Goal: Task Accomplishment & Management: Use online tool/utility

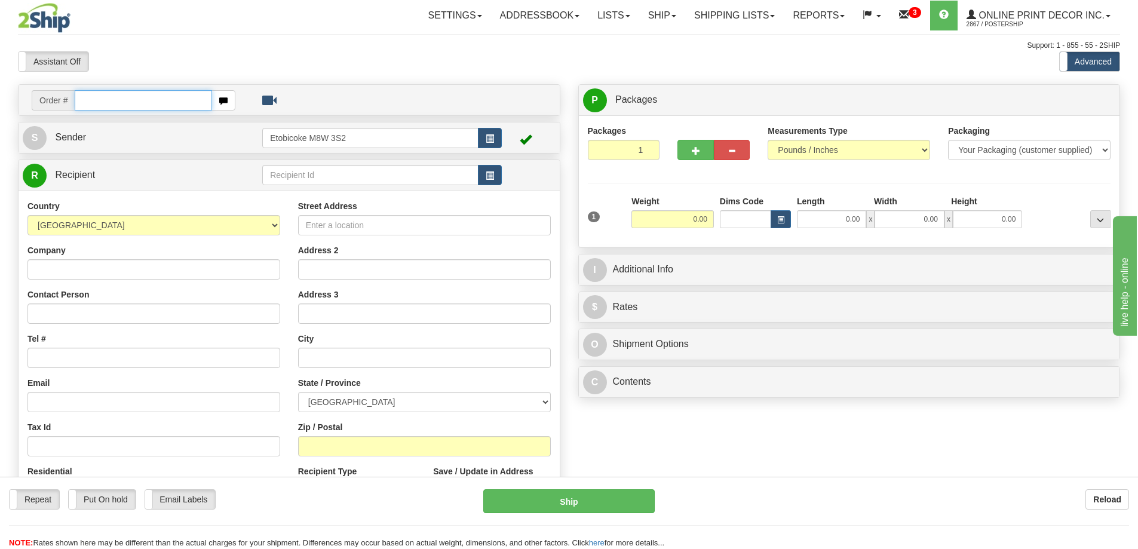
click at [113, 102] on input "text" at bounding box center [143, 100] width 137 height 20
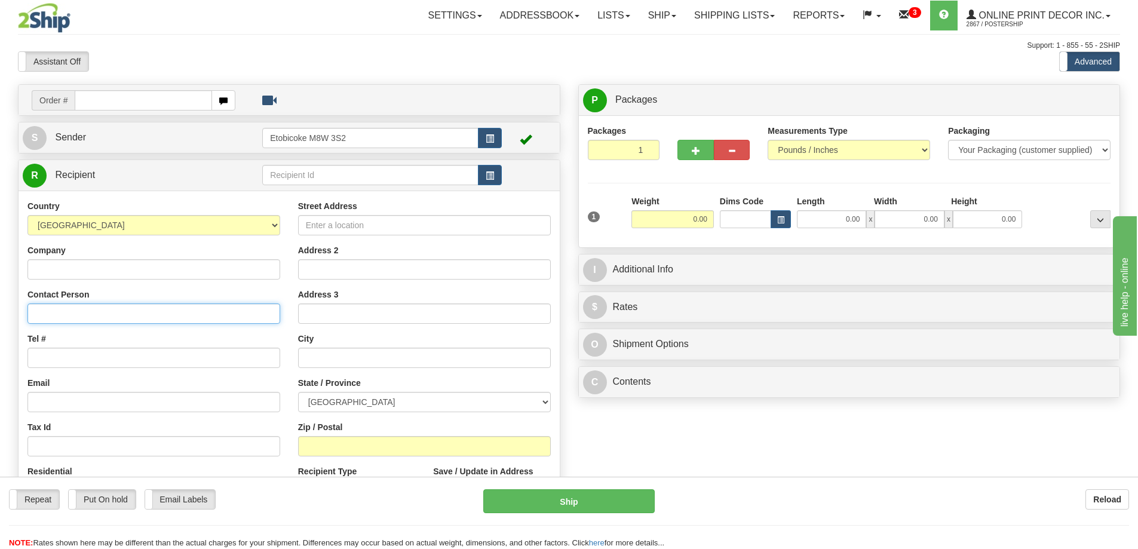
click at [45, 316] on input "Contact Person" at bounding box center [153, 314] width 253 height 20
click at [66, 309] on input "John JOhnston" at bounding box center [153, 314] width 253 height 20
type input "John Johnston"
click at [68, 351] on input "Tel #" at bounding box center [153, 358] width 253 height 20
type input "18773353312"
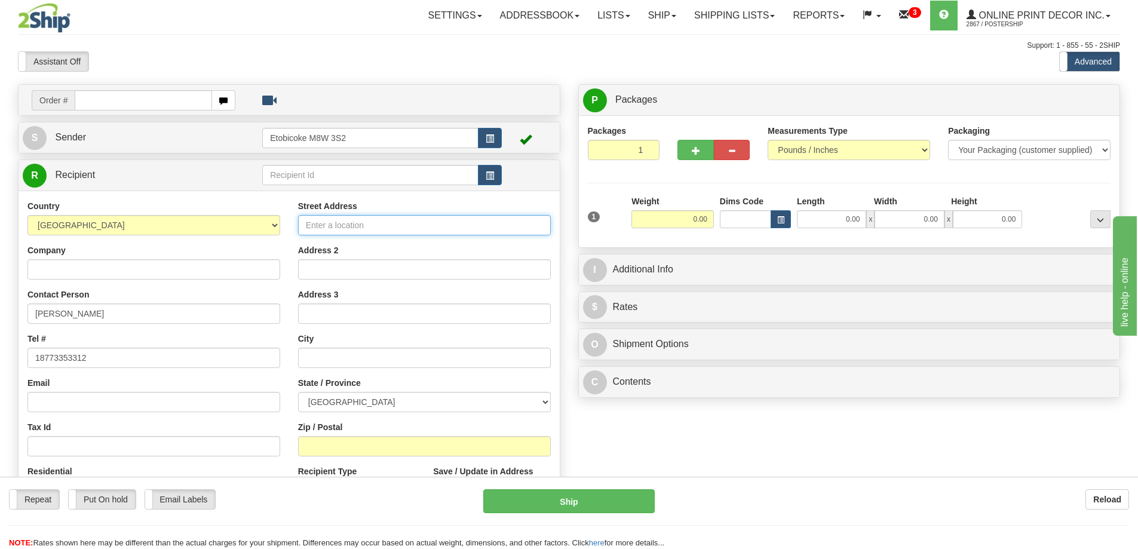
click at [355, 222] on input "Street Address" at bounding box center [424, 225] width 253 height 20
type input "549 Broadway #407"
click at [321, 358] on input "text" at bounding box center [424, 358] width 253 height 20
type input "Winnipeg"
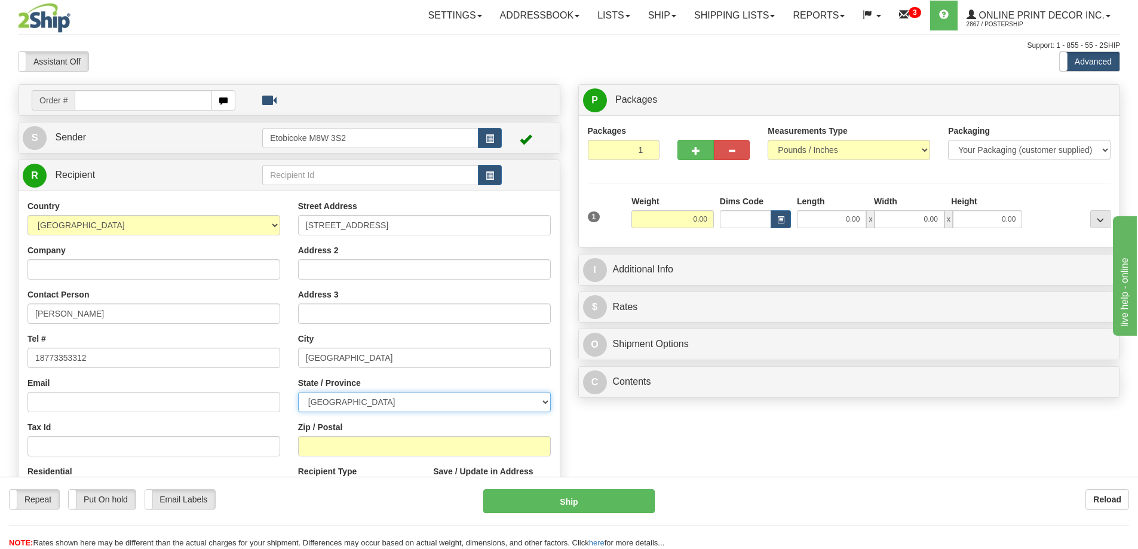
click at [533, 402] on select "ALBERTA BRITISH COLUMBIA MANITOBA NEW BRUNSWICK NEWFOUNDLAND NOVA SCOTIA NUNAVU…" at bounding box center [424, 402] width 253 height 20
select select "MB"
click at [298, 393] on select "ALBERTA BRITISH COLUMBIA MANITOBA NEW BRUNSWICK NEWFOUNDLAND NOVA SCOTIA NUNAVU…" at bounding box center [424, 402] width 253 height 20
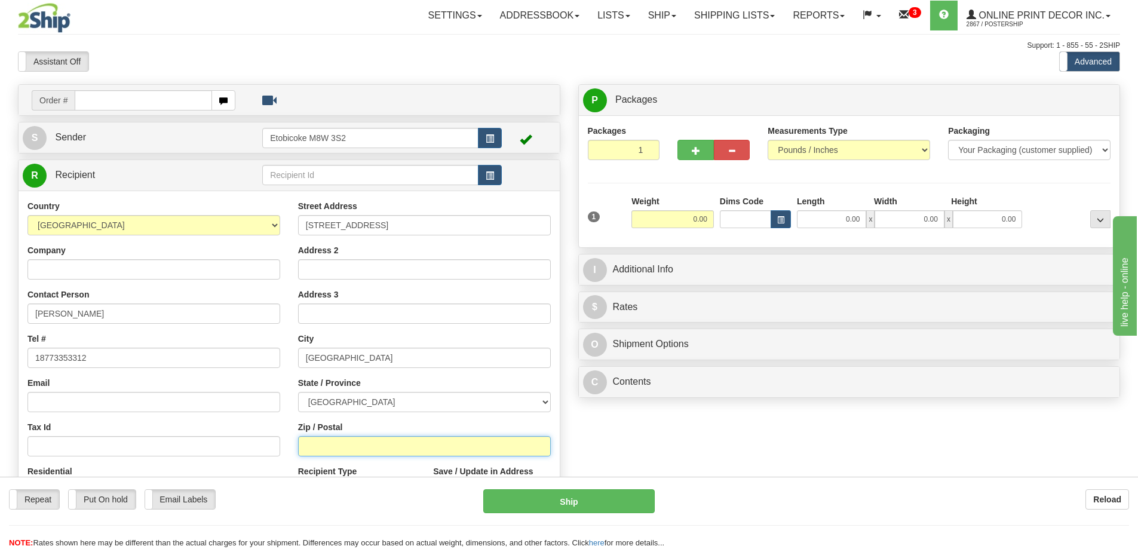
click at [323, 446] on input "Zip / Postal" at bounding box center [424, 446] width 253 height 20
type input "R3C 0W3"
click at [714, 217] on input "0.00" at bounding box center [673, 219] width 82 height 18
type input "WINNIPEG"
type input "2.00"
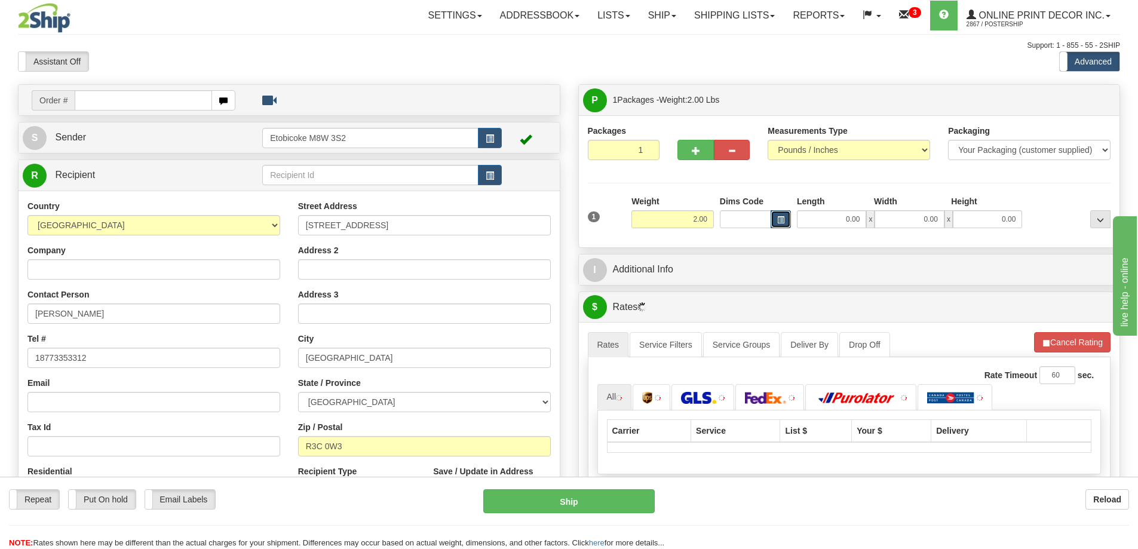
click at [776, 217] on button "button" at bounding box center [781, 219] width 20 height 18
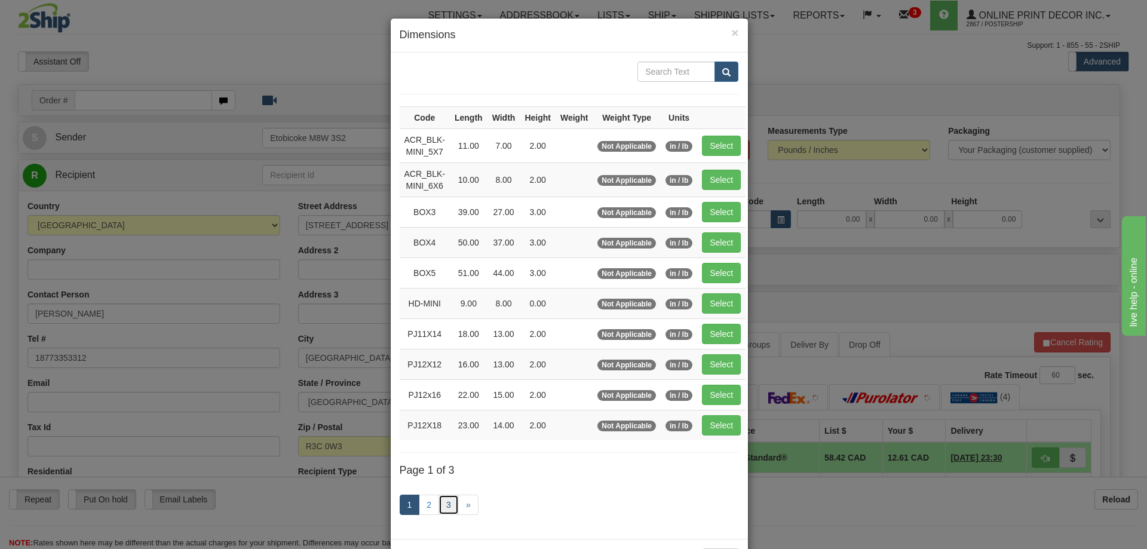
click at [443, 507] on link "3" at bounding box center [449, 505] width 20 height 20
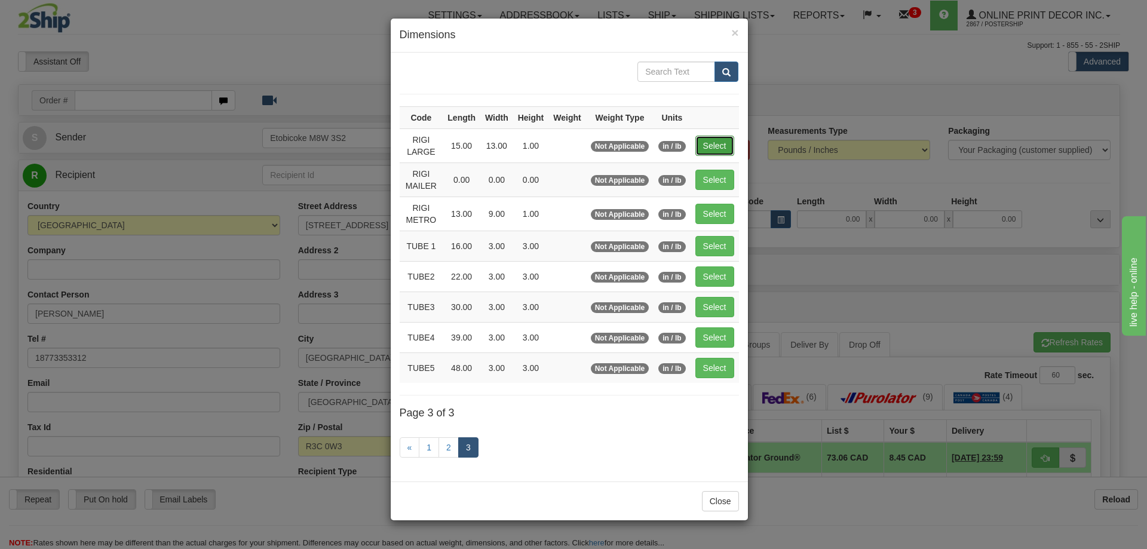
click at [723, 148] on button "Select" at bounding box center [715, 146] width 39 height 20
type input "RIGI LARGE"
type input "15.00"
type input "13.00"
type input "1.00"
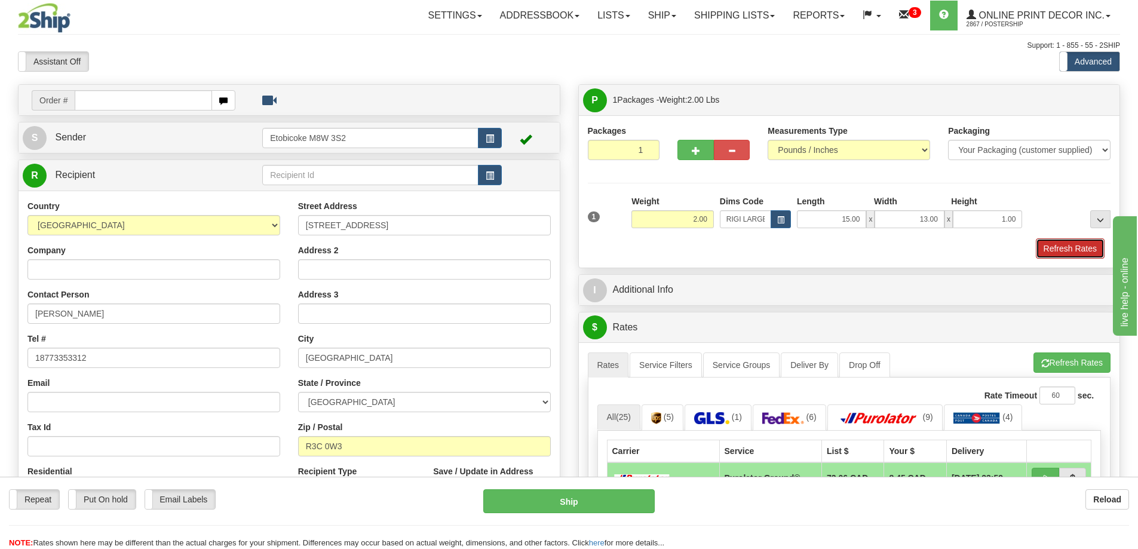
click at [1079, 241] on button "Refresh Rates" at bounding box center [1070, 248] width 69 height 20
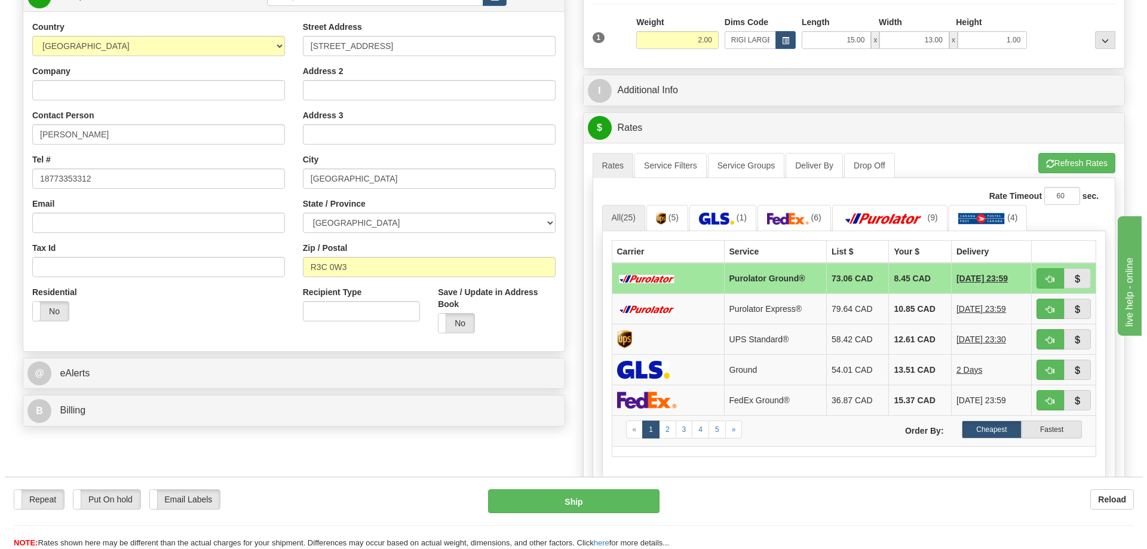
scroll to position [239, 0]
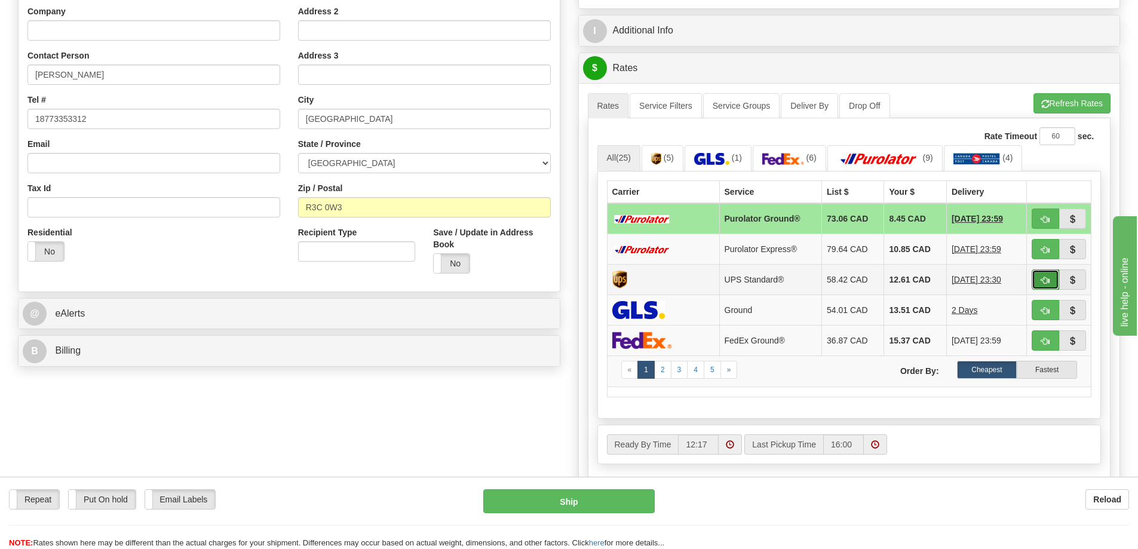
click at [1046, 279] on span "button" at bounding box center [1046, 281] width 8 height 8
type input "11"
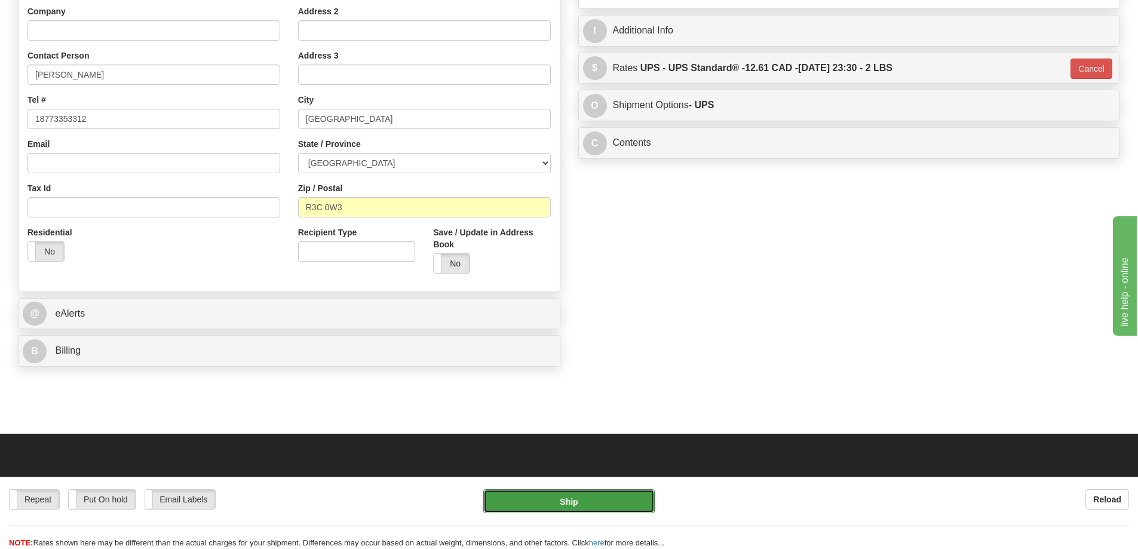
click at [605, 498] on button "Ship" at bounding box center [569, 501] width 172 height 24
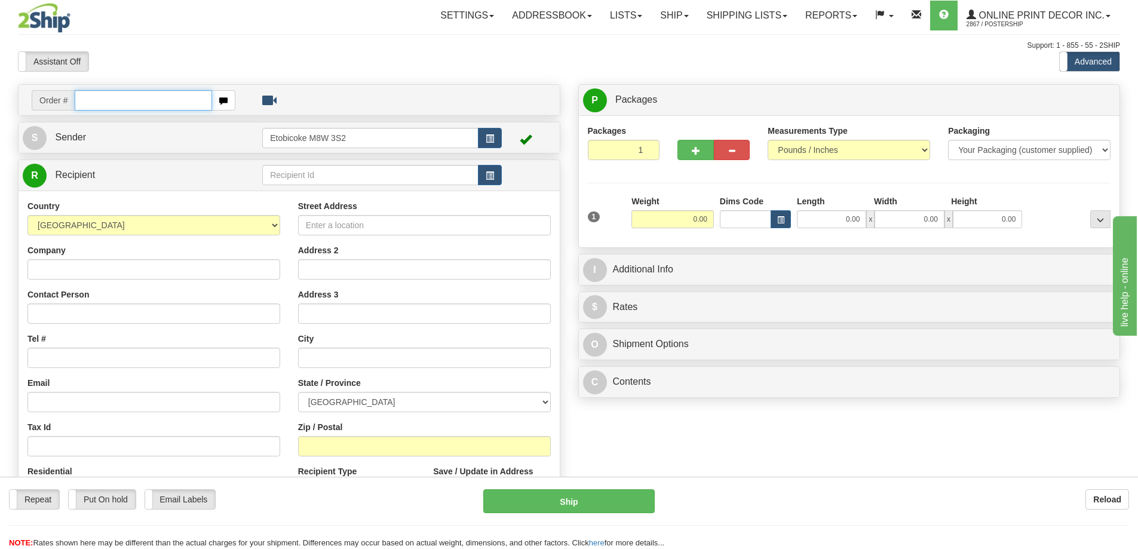
scroll to position [120, 0]
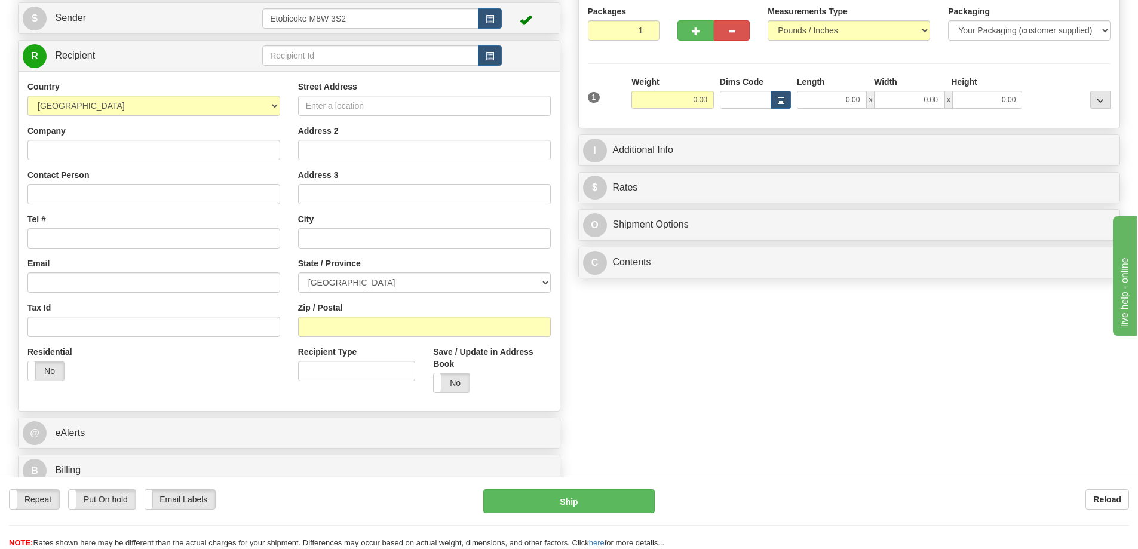
click at [431, 209] on div "Street Address Address 2 Address 3 City State / Province ALBERTA BRITISH COLUMB…" at bounding box center [424, 242] width 271 height 322
drag, startPoint x: 455, startPoint y: 240, endPoint x: 461, endPoint y: 229, distance: 11.8
click at [460, 232] on input "text" at bounding box center [424, 238] width 253 height 20
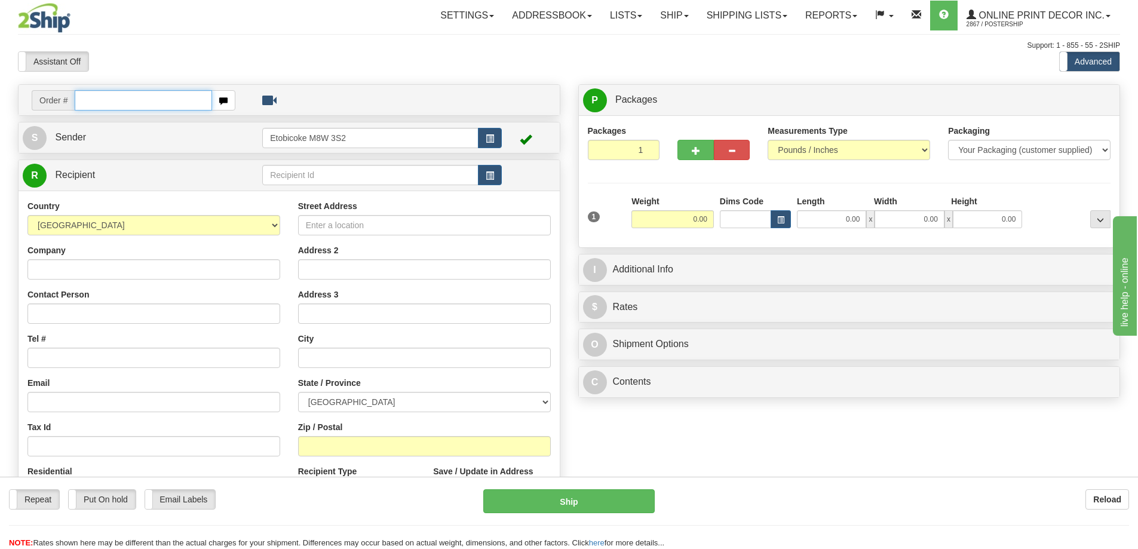
click at [87, 99] on input "text" at bounding box center [143, 100] width 137 height 20
type input "ca-424182"
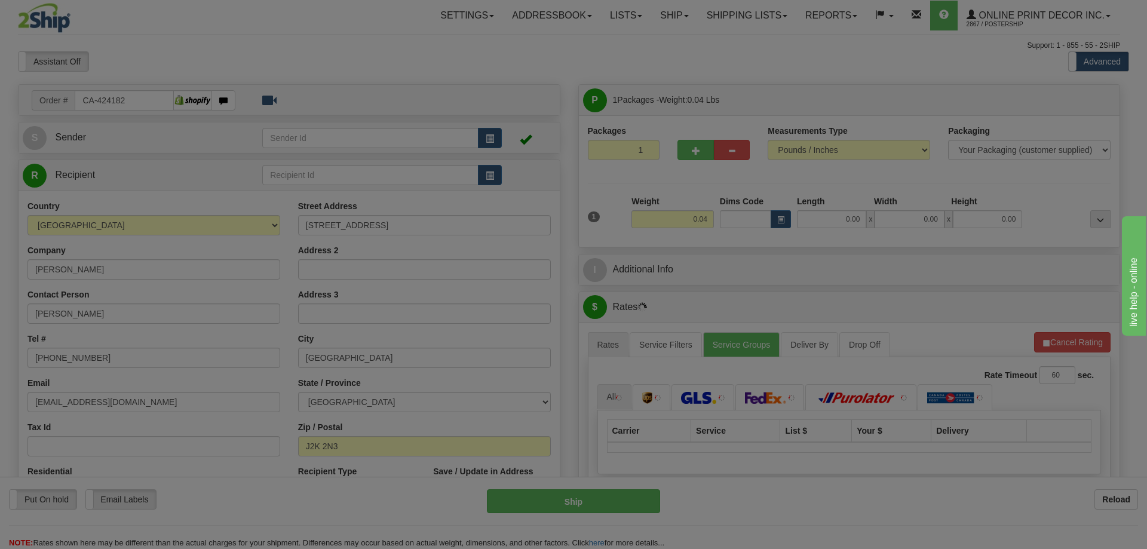
type input "COWANSVILLE"
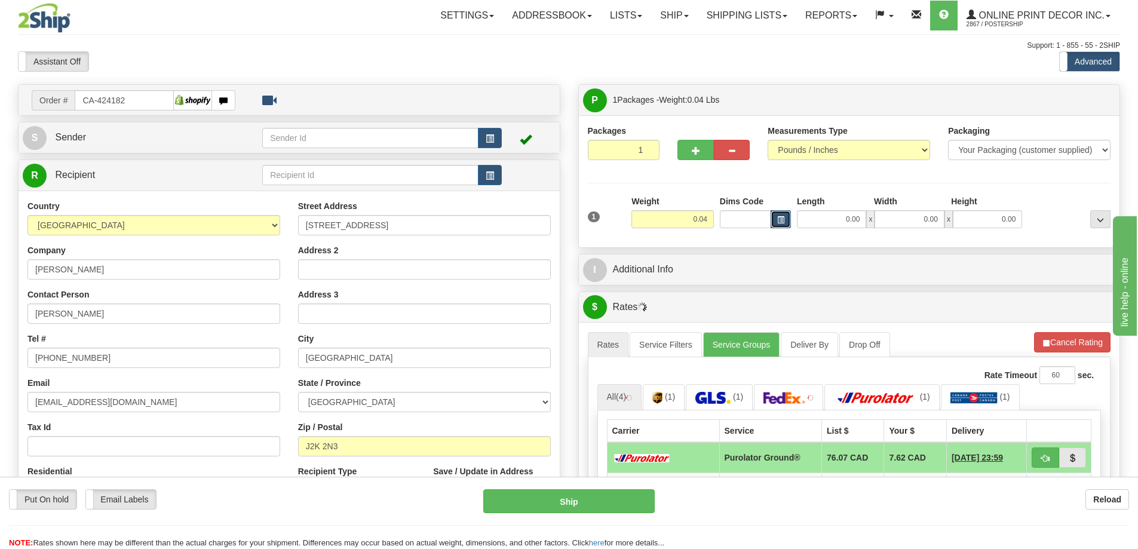
click at [781, 219] on span "button" at bounding box center [780, 220] width 7 height 7
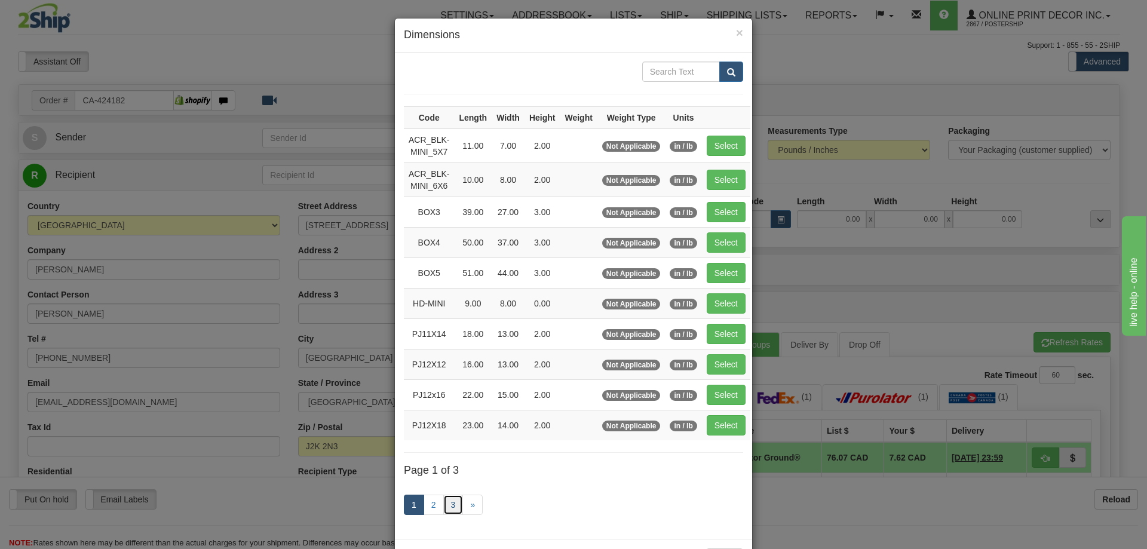
drag, startPoint x: 447, startPoint y: 498, endPoint x: 449, endPoint y: 488, distance: 9.7
click at [447, 497] on link "3" at bounding box center [453, 505] width 20 height 20
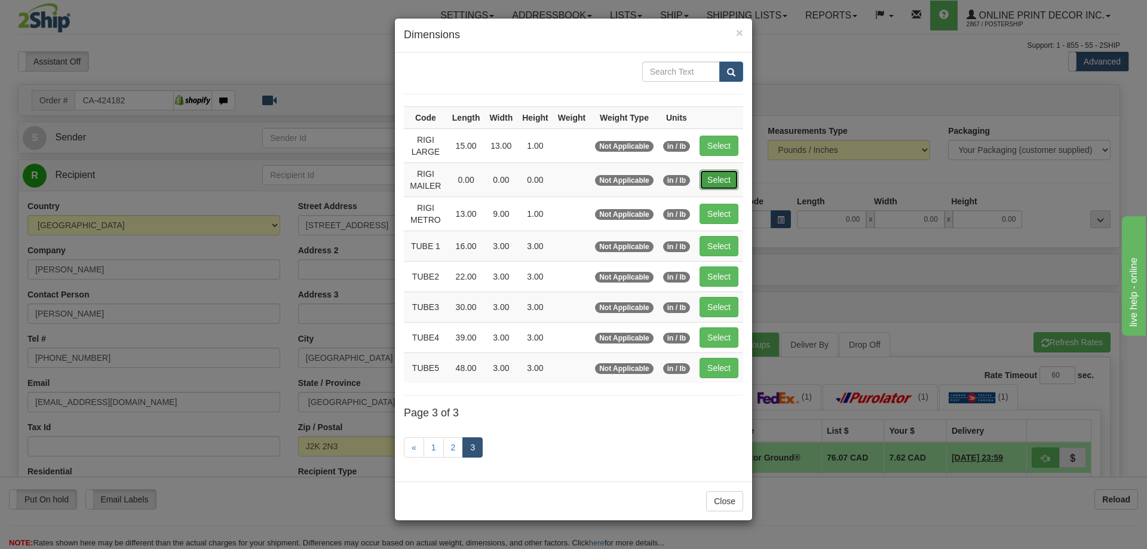
click at [718, 179] on button "Select" at bounding box center [719, 180] width 39 height 20
type input "RIGI MAILER"
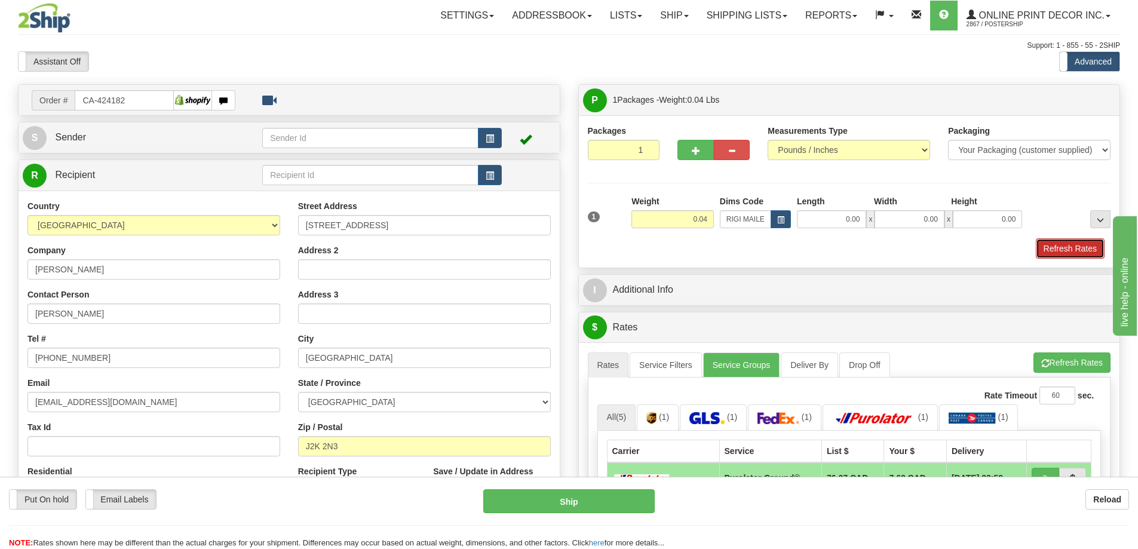
click at [1083, 248] on button "Refresh Rates" at bounding box center [1070, 248] width 69 height 20
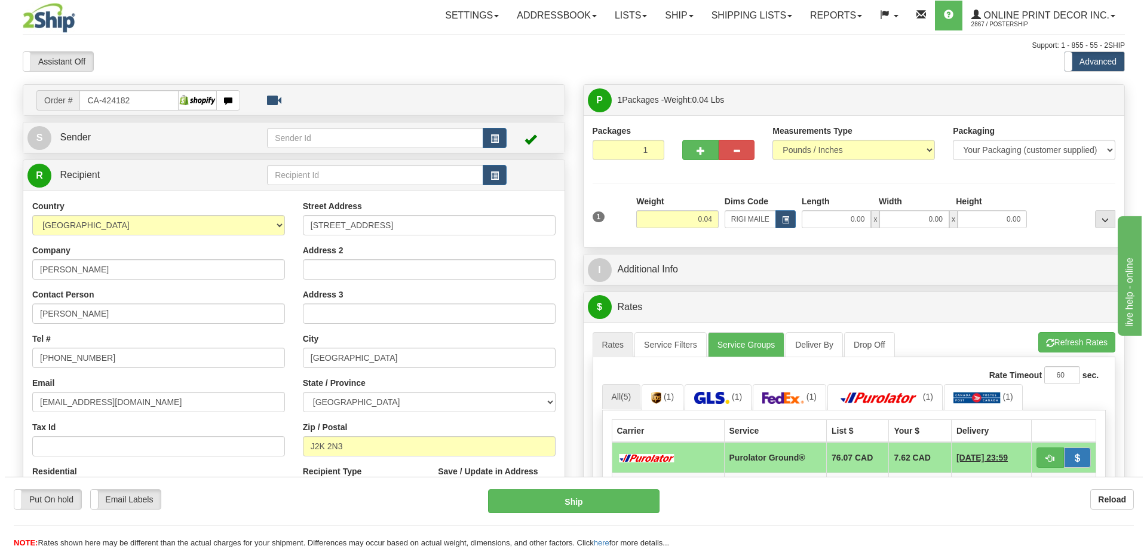
scroll to position [120, 0]
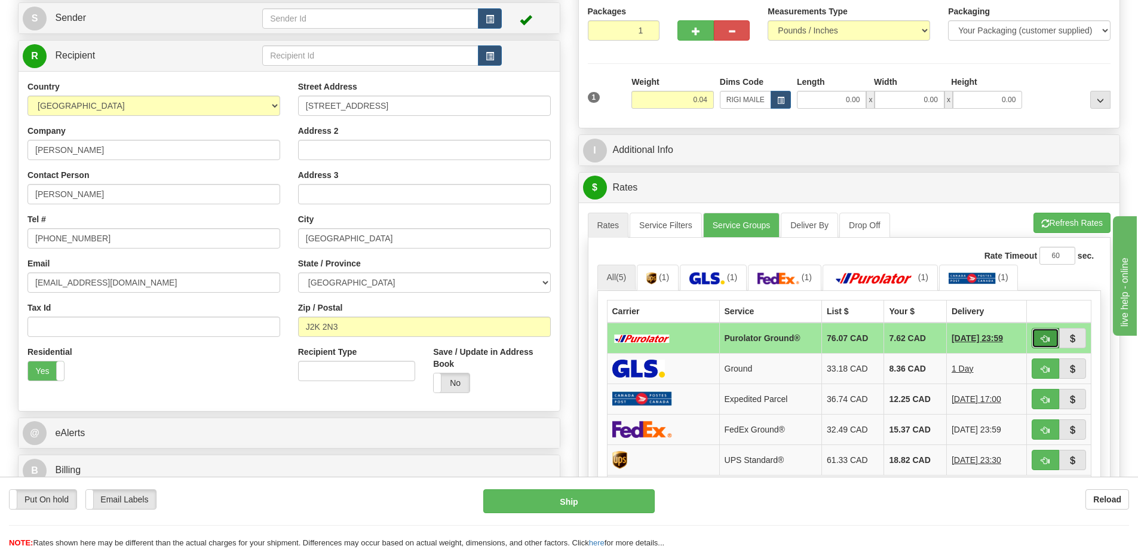
click at [1043, 340] on span "button" at bounding box center [1046, 339] width 8 height 8
type input "260"
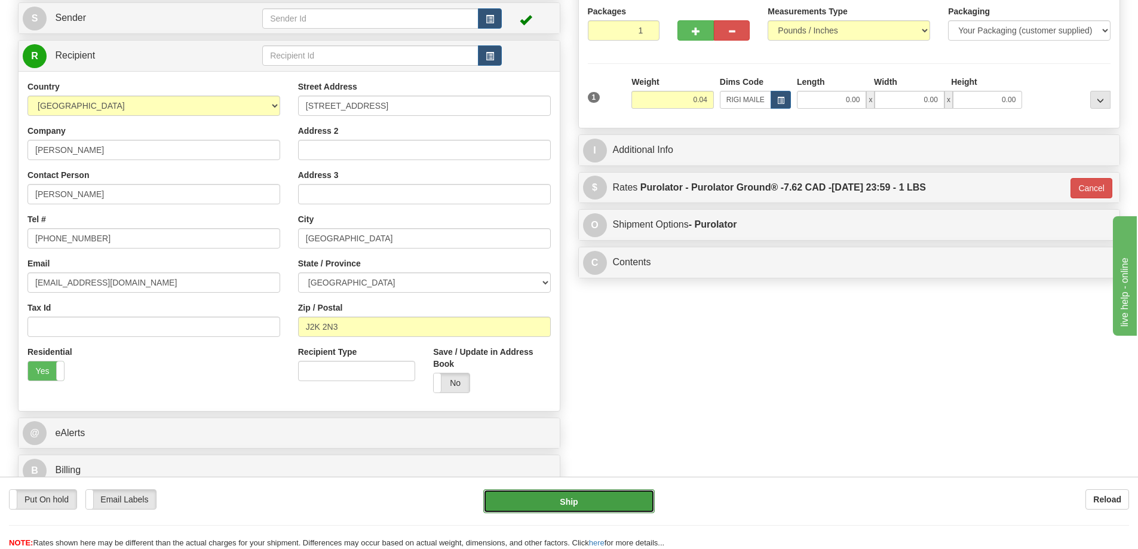
click at [563, 511] on button "Ship" at bounding box center [569, 501] width 172 height 24
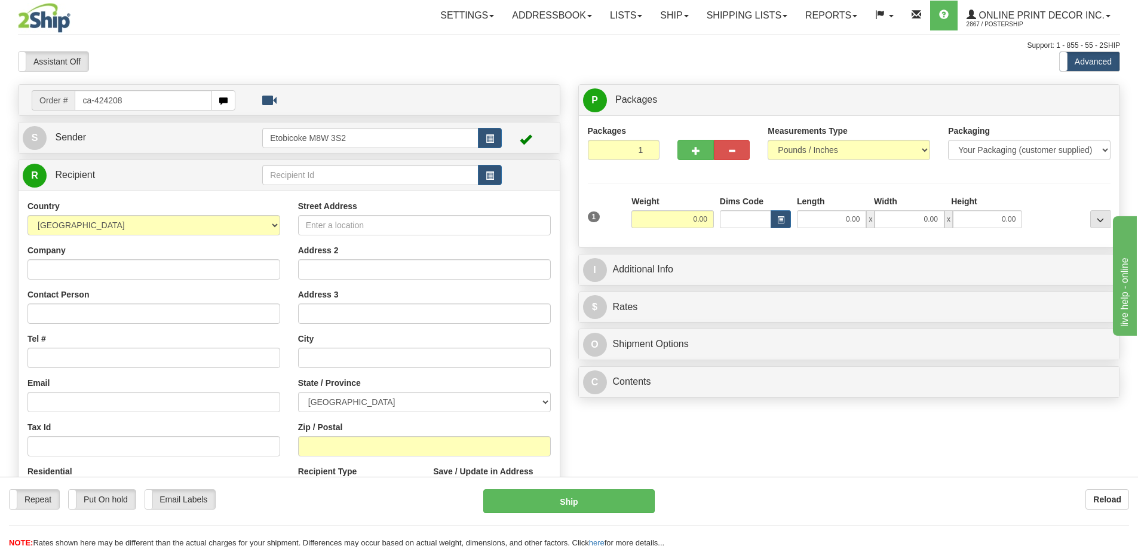
type input "ca-424208"
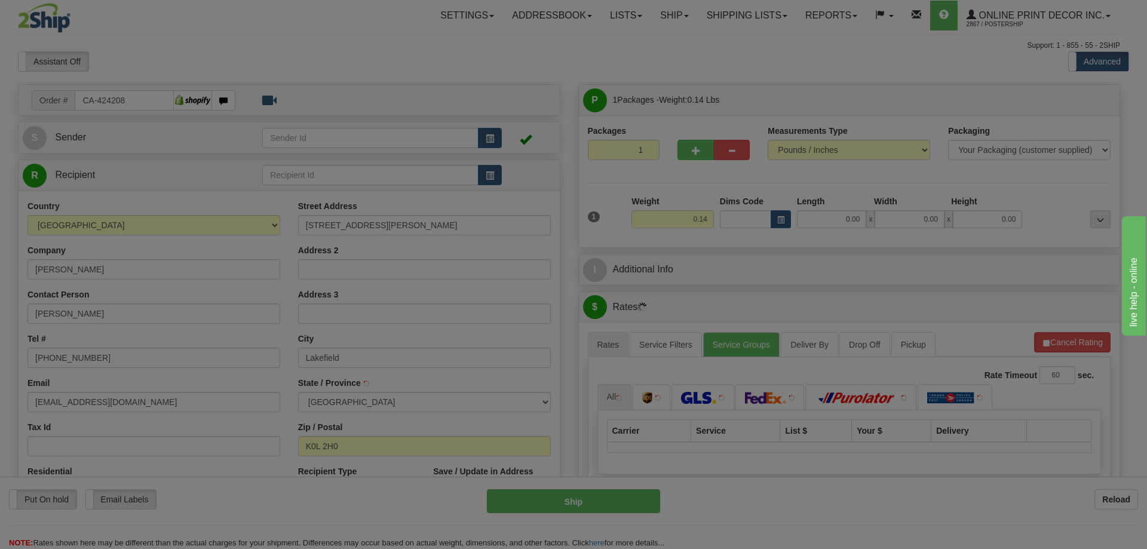
type input "LAKEFIELD"
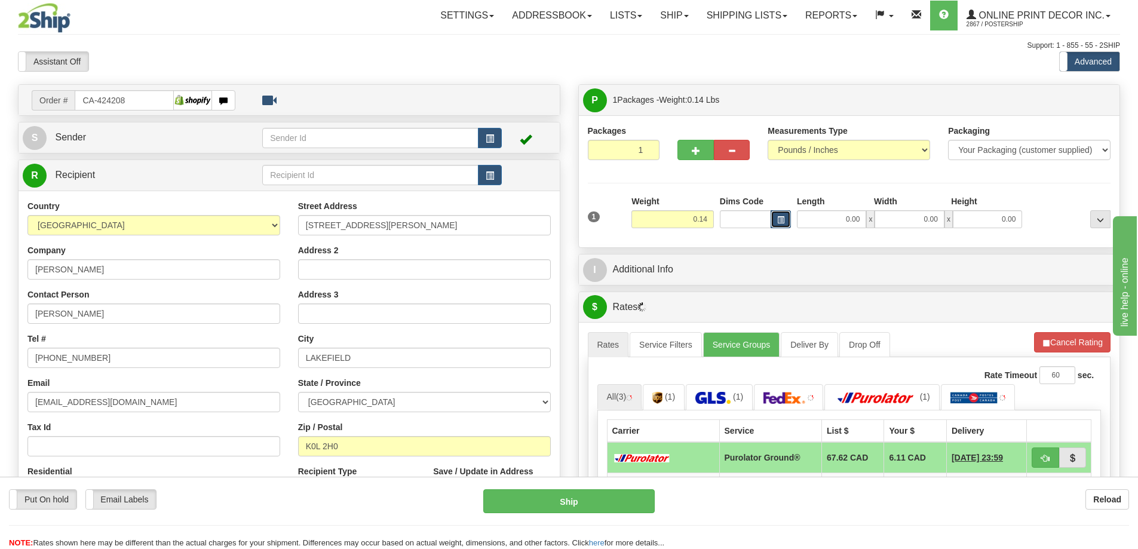
click at [777, 216] on button "button" at bounding box center [781, 219] width 20 height 18
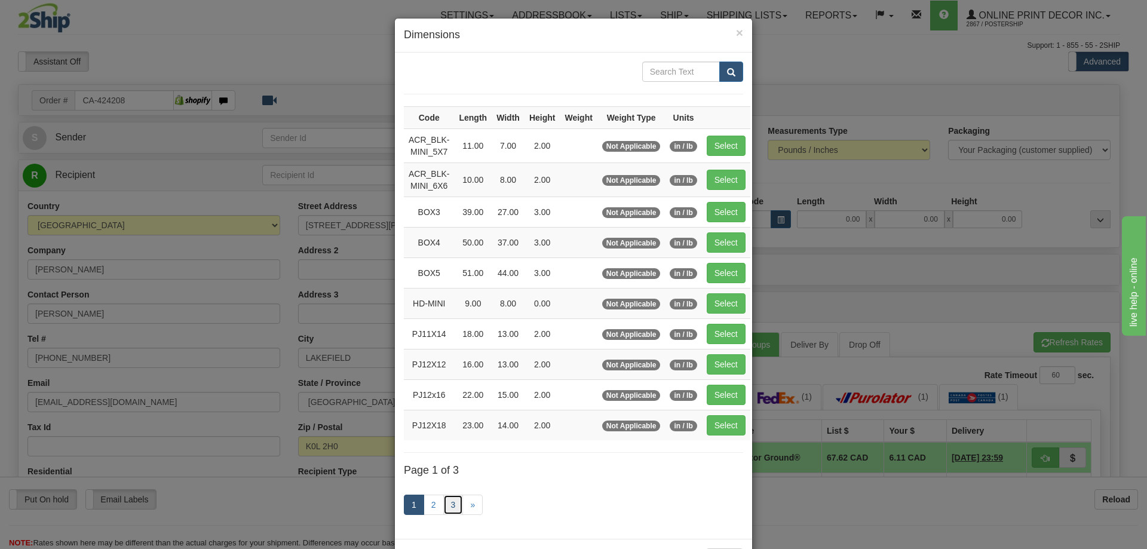
click at [449, 499] on link "3" at bounding box center [453, 505] width 20 height 20
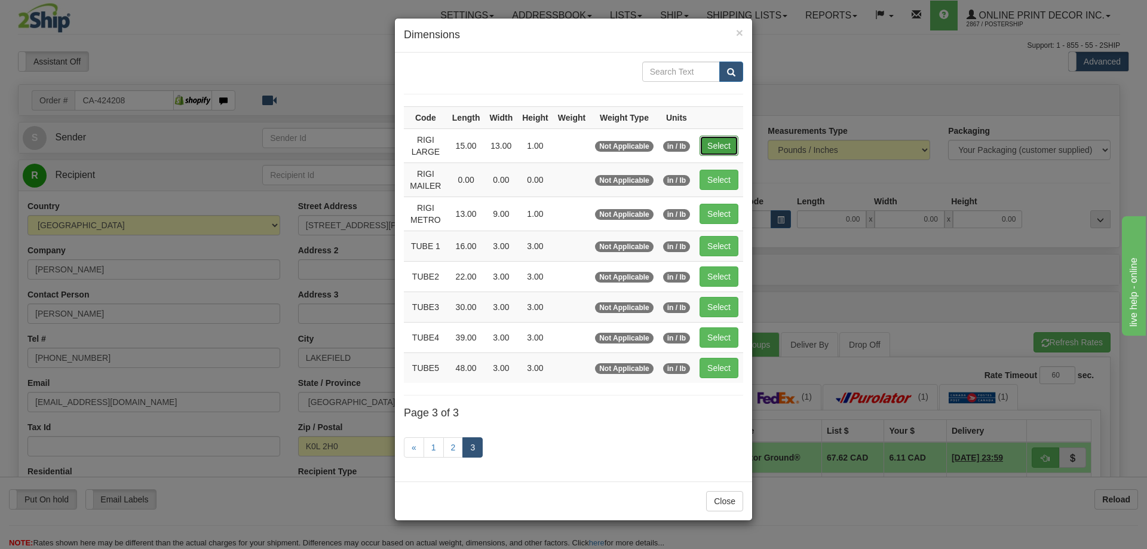
click at [722, 140] on button "Select" at bounding box center [719, 146] width 39 height 20
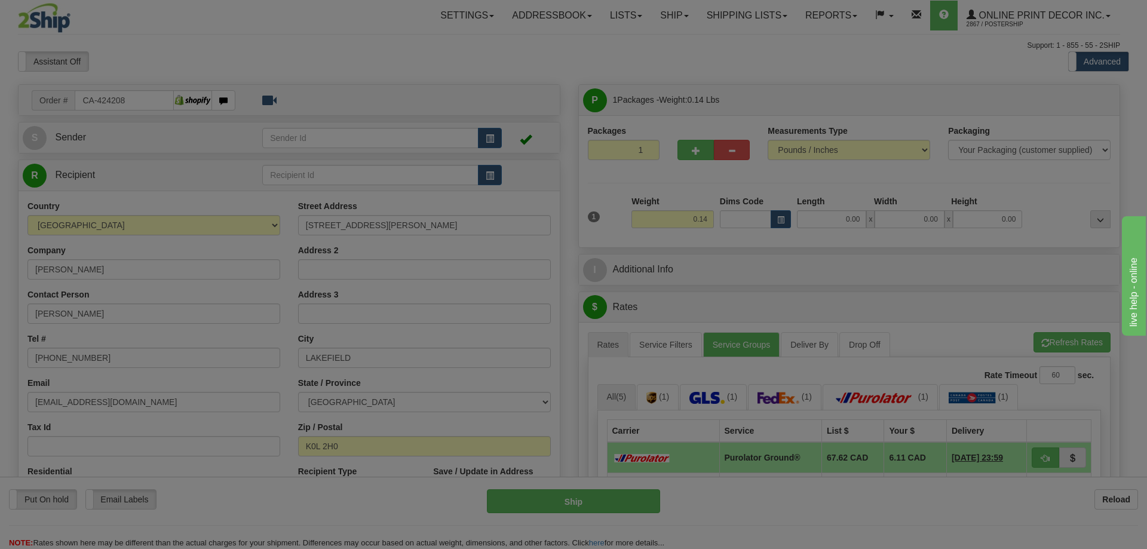
type input "RIGI LARGE"
type input "15.00"
type input "13.00"
type input "1.00"
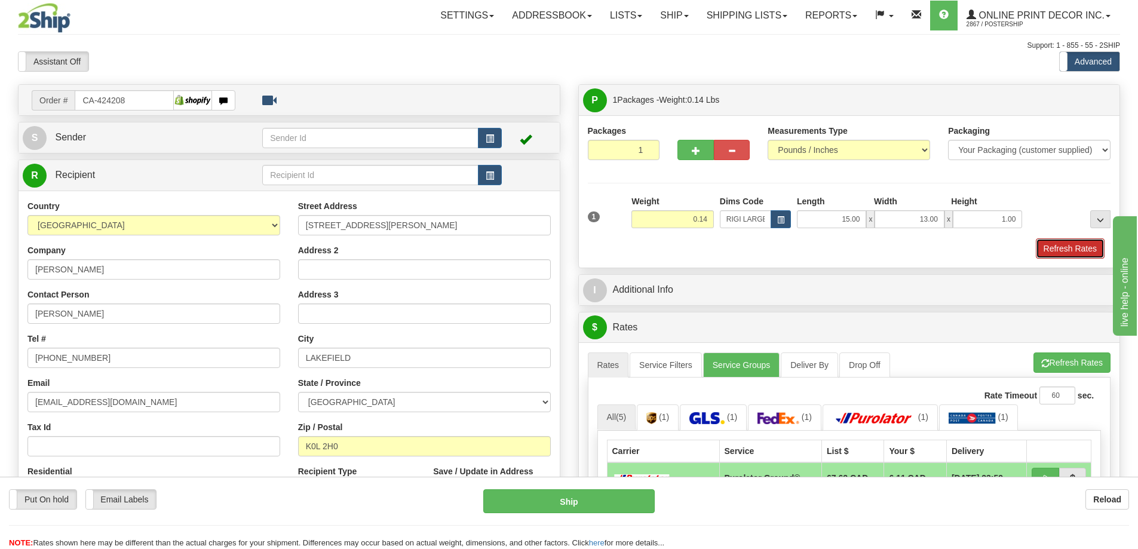
click at [1069, 240] on button "Refresh Rates" at bounding box center [1070, 248] width 69 height 20
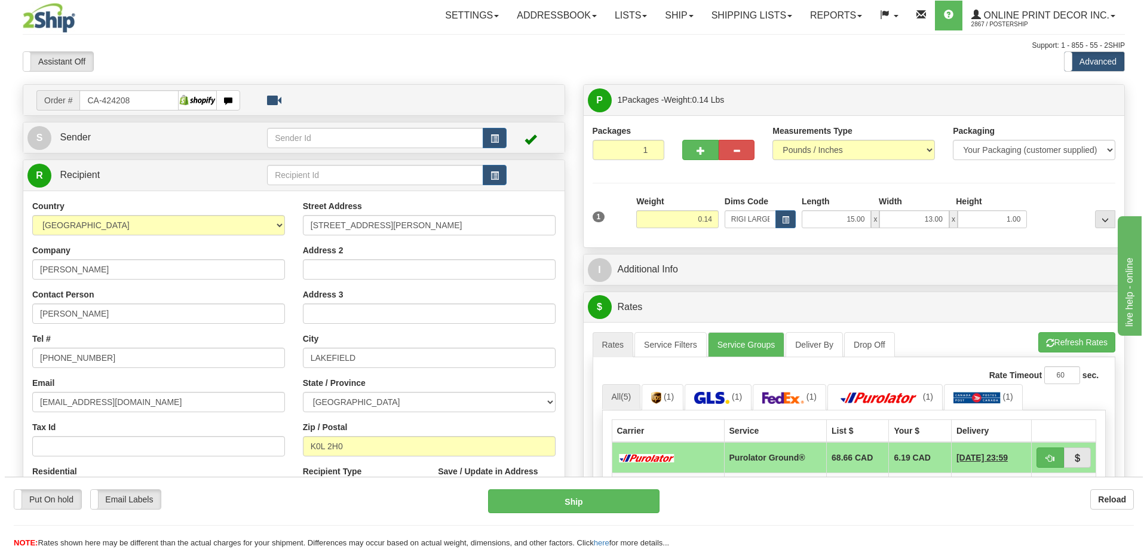
scroll to position [179, 0]
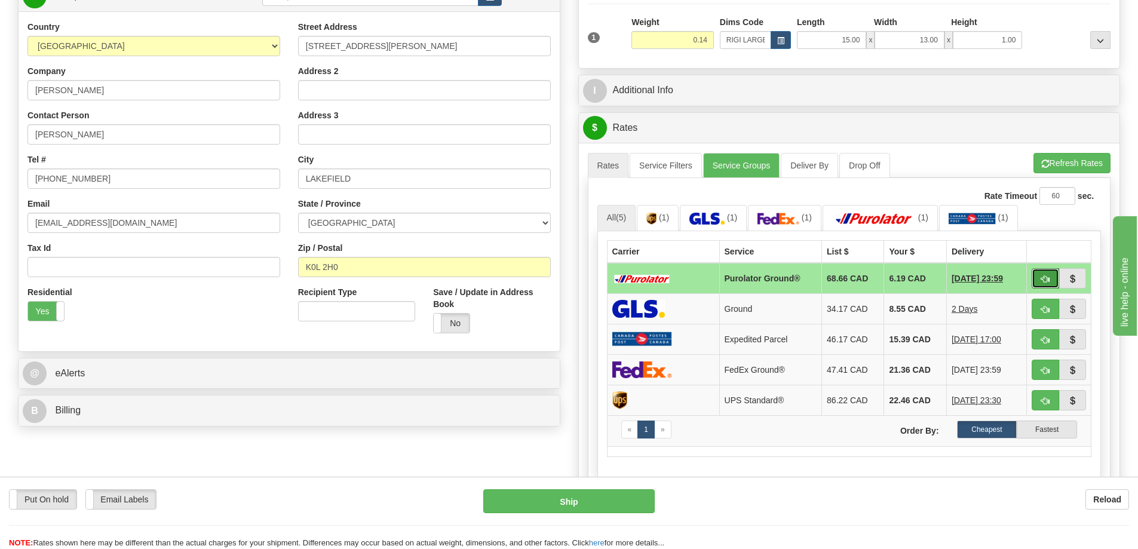
click at [1051, 278] on button "button" at bounding box center [1045, 278] width 27 height 20
type input "260"
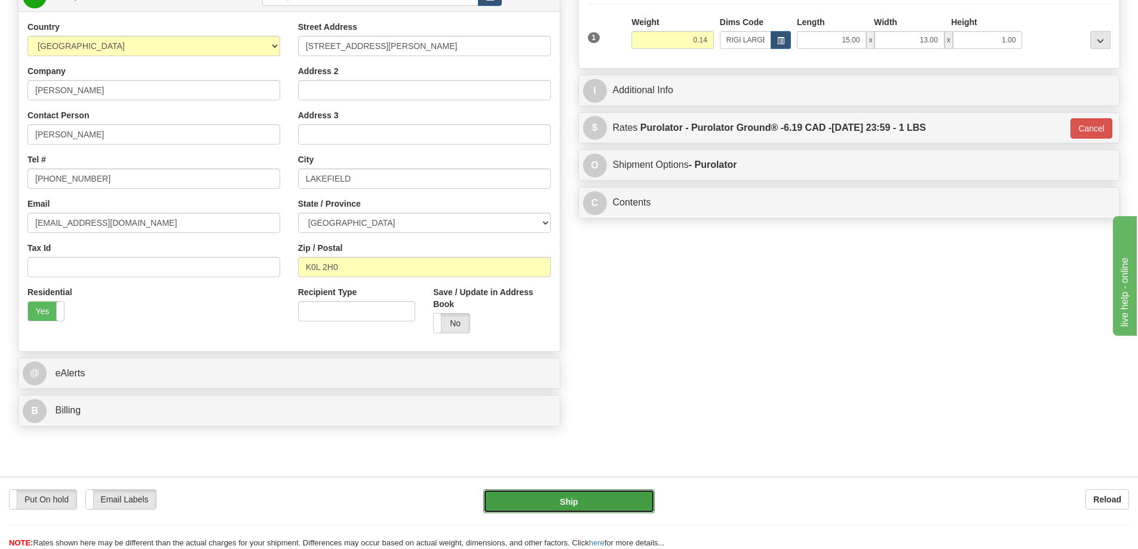
click at [601, 502] on button "Ship" at bounding box center [569, 501] width 172 height 24
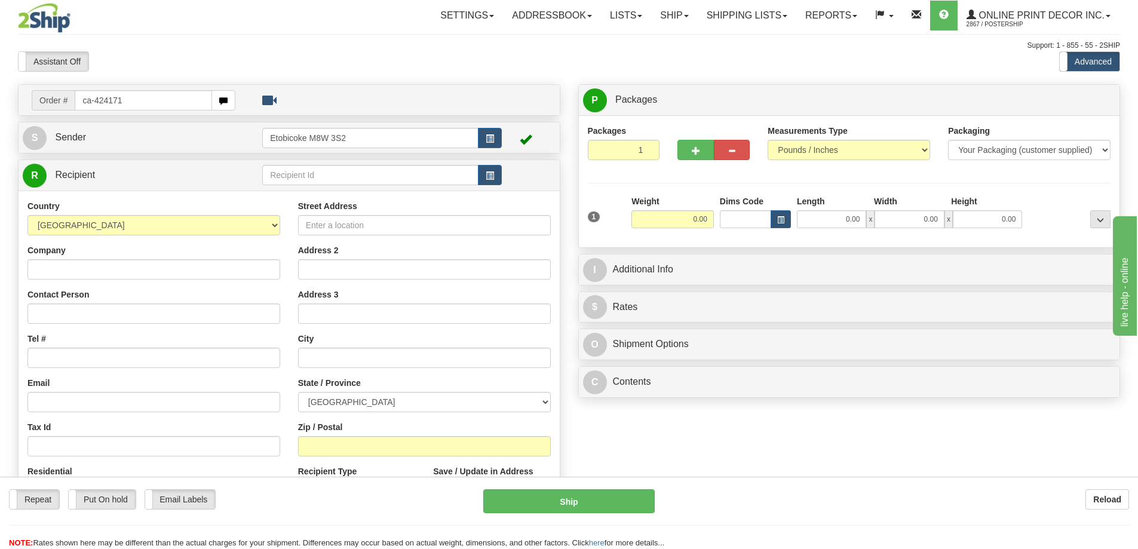
type input "ca-424171"
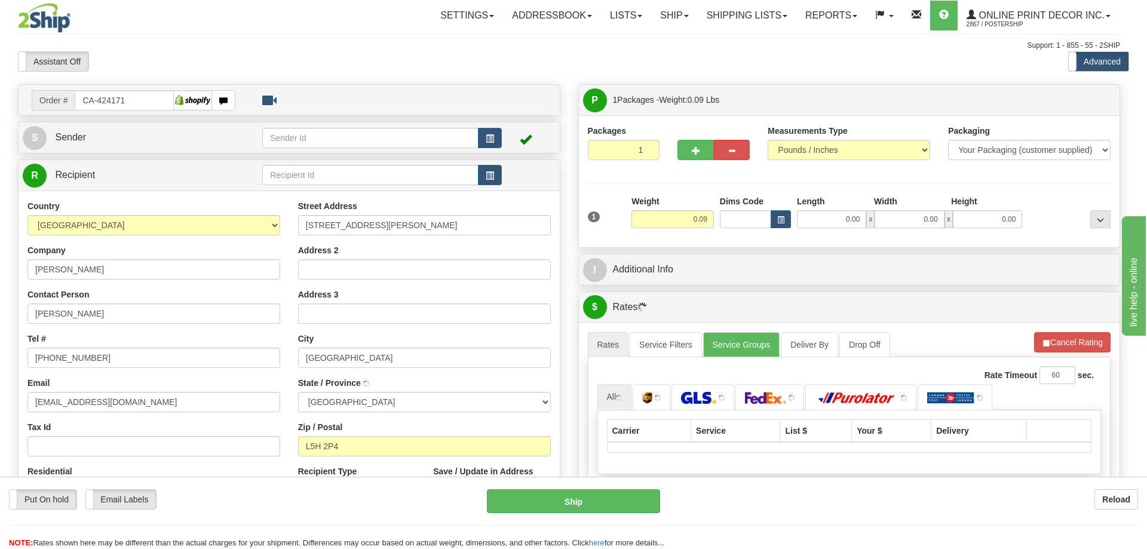
type input "MISSISSAUGA"
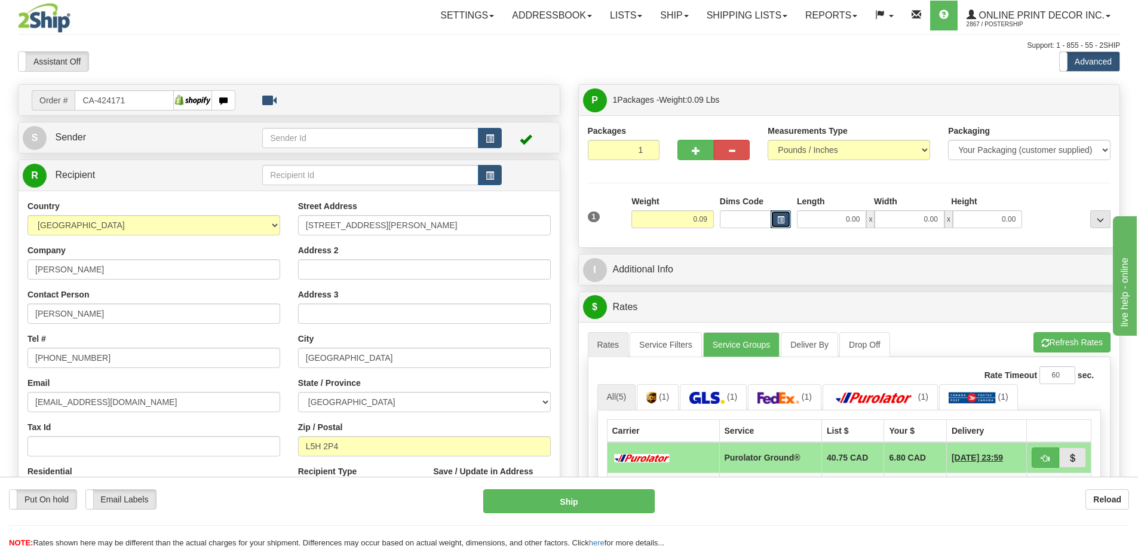
click at [779, 216] on button "button" at bounding box center [781, 219] width 20 height 18
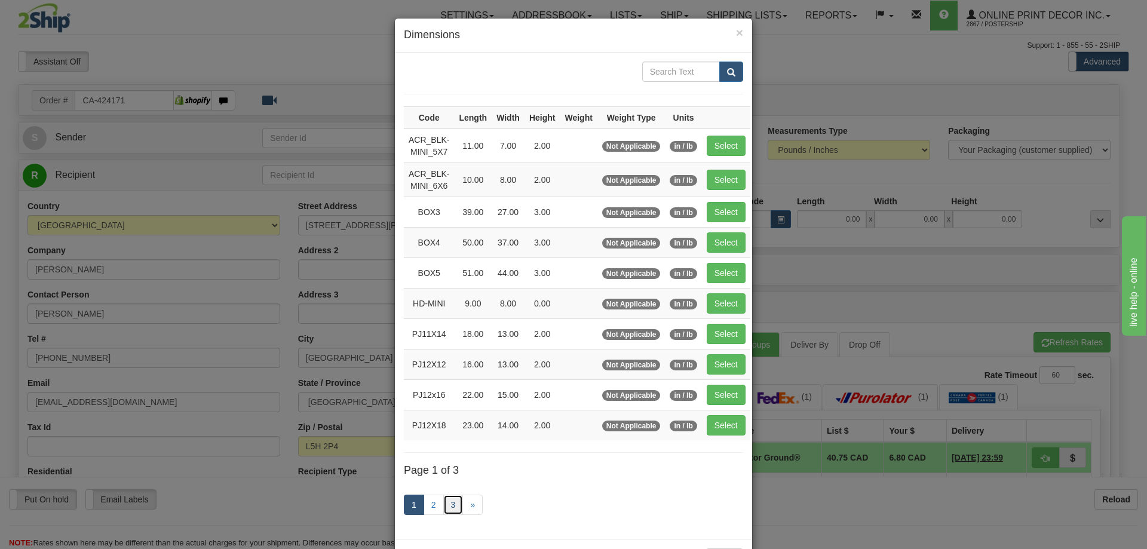
click at [445, 506] on link "3" at bounding box center [453, 505] width 20 height 20
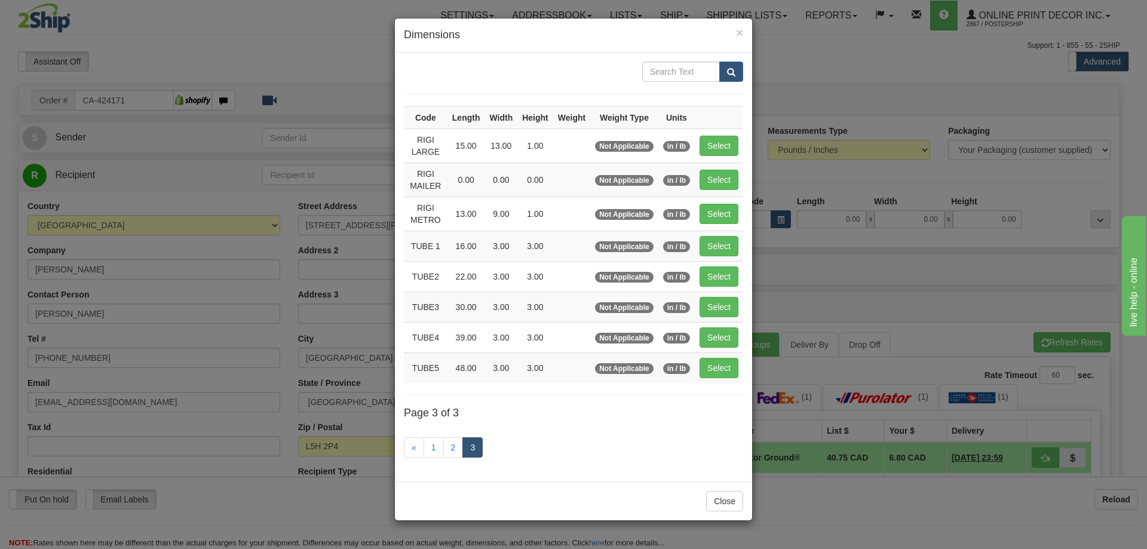
click at [723, 167] on td "Select" at bounding box center [719, 180] width 48 height 34
click at [724, 174] on button "Select" at bounding box center [719, 180] width 39 height 20
type input "RIGI MAILER"
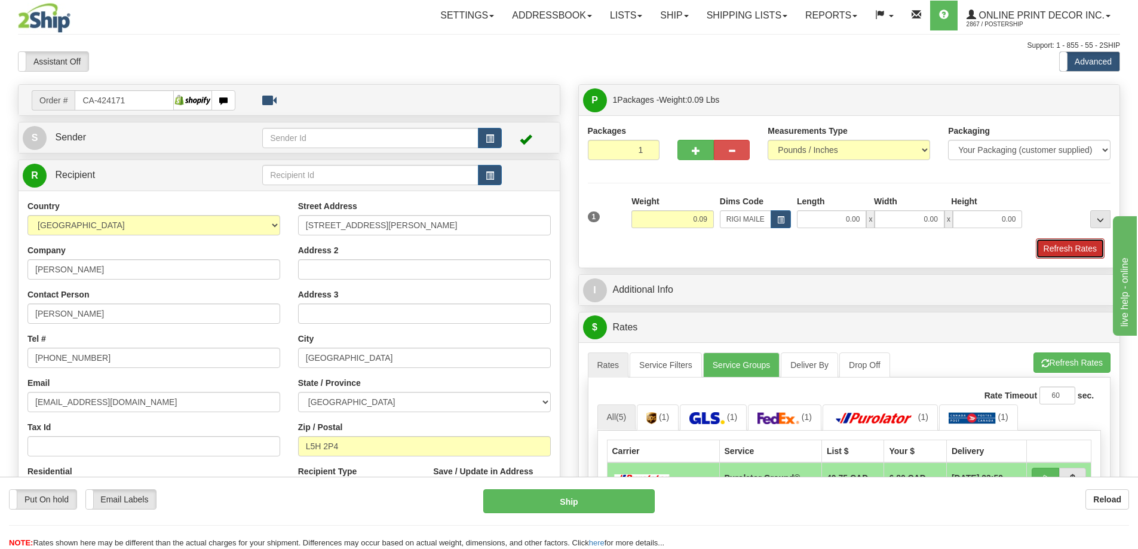
click at [1073, 249] on button "Refresh Rates" at bounding box center [1070, 248] width 69 height 20
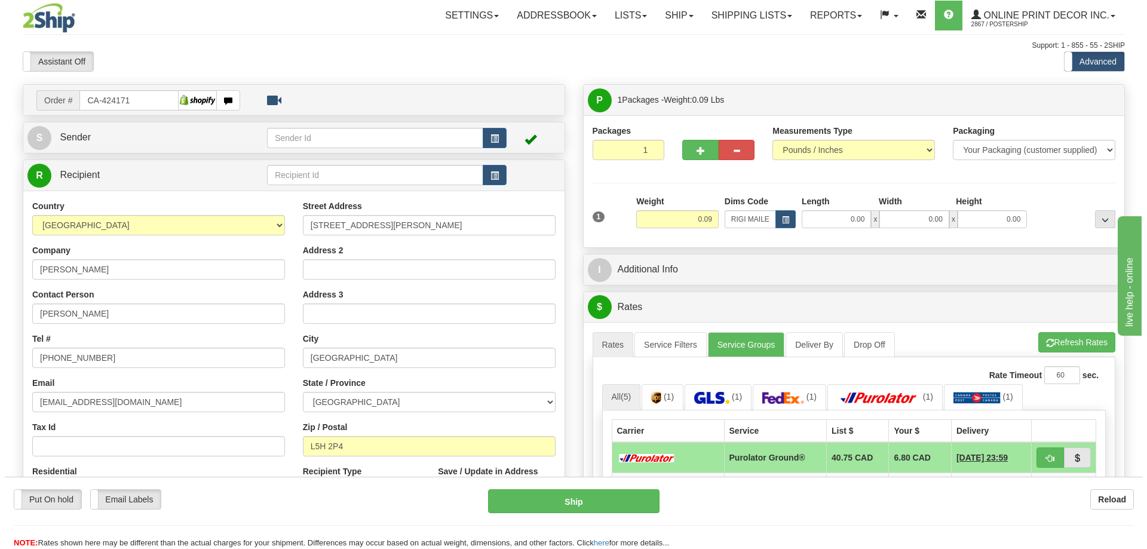
scroll to position [120, 0]
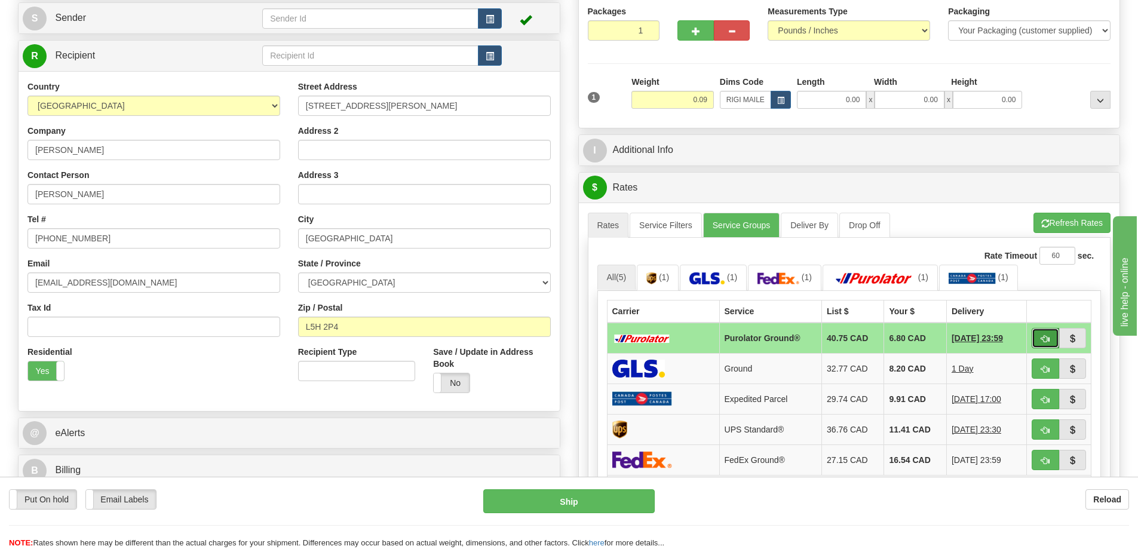
click at [1043, 340] on span "button" at bounding box center [1046, 339] width 8 height 8
type input "260"
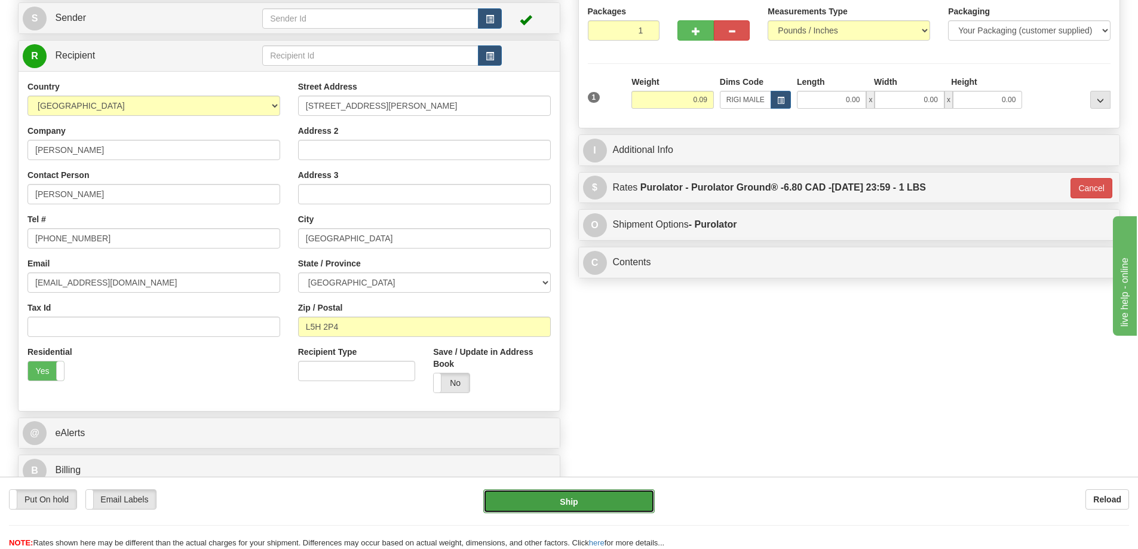
click at [627, 499] on button "Ship" at bounding box center [569, 501] width 172 height 24
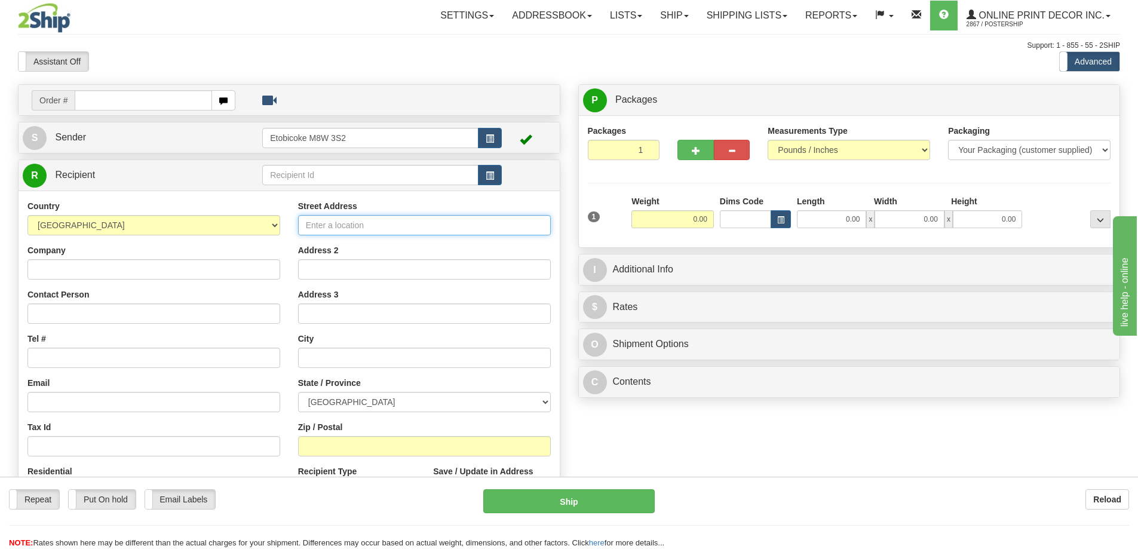
drag, startPoint x: 475, startPoint y: 225, endPoint x: 476, endPoint y: 217, distance: 7.8
click at [476, 221] on input "Street Address" at bounding box center [424, 225] width 253 height 20
click at [556, 360] on div "Street Address Address 2 Address 3 City State / Province [GEOGRAPHIC_DATA] [GEO…" at bounding box center [424, 361] width 271 height 322
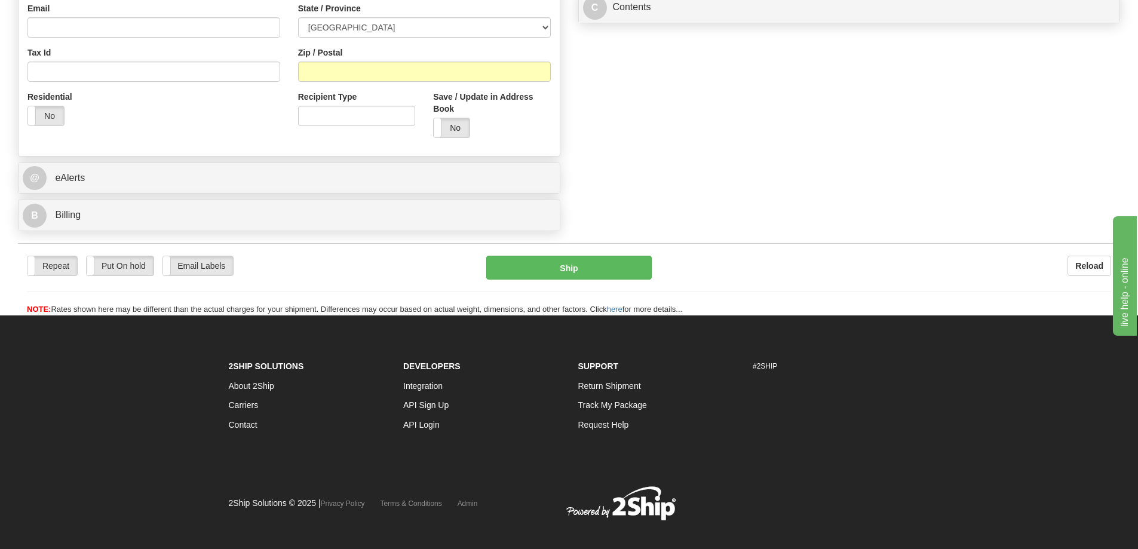
scroll to position [391, 0]
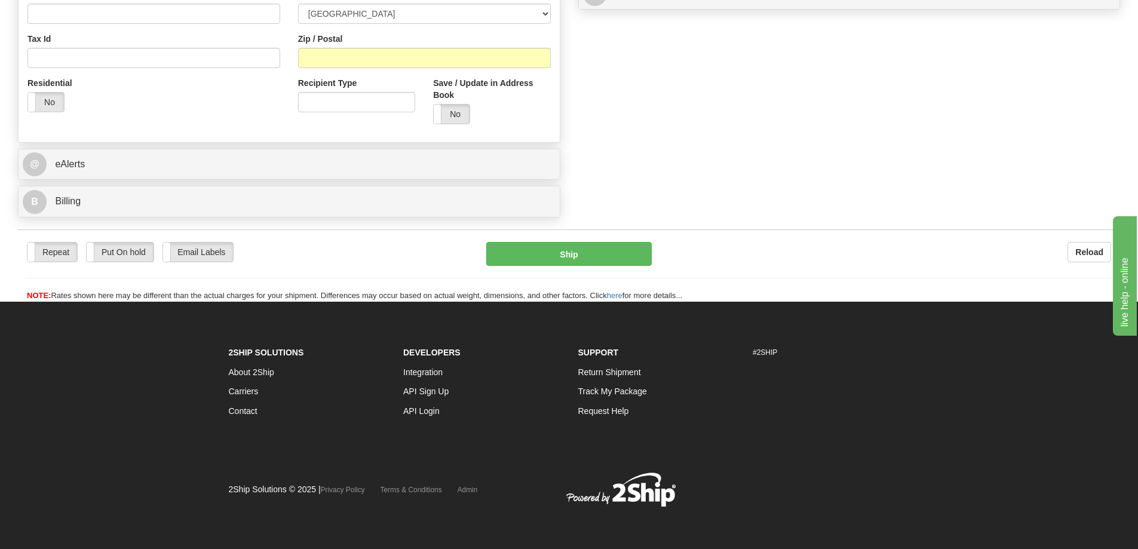
click at [455, 216] on div "B Billing" at bounding box center [289, 201] width 541 height 30
